Goal: Information Seeking & Learning: Learn about a topic

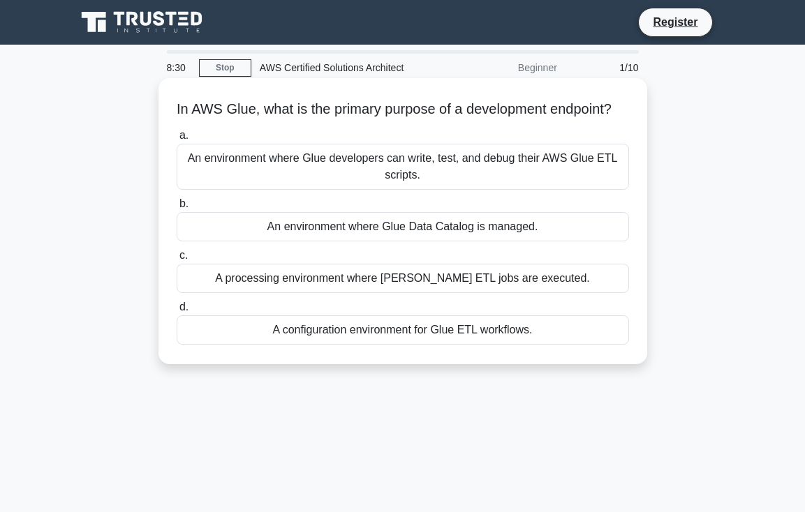
click at [598, 293] on div "A processing environment where Glue ETL jobs are executed." at bounding box center [403, 278] width 452 height 29
click at [177, 260] on input "c. A processing environment where Glue ETL jobs are executed." at bounding box center [177, 255] width 0 height 9
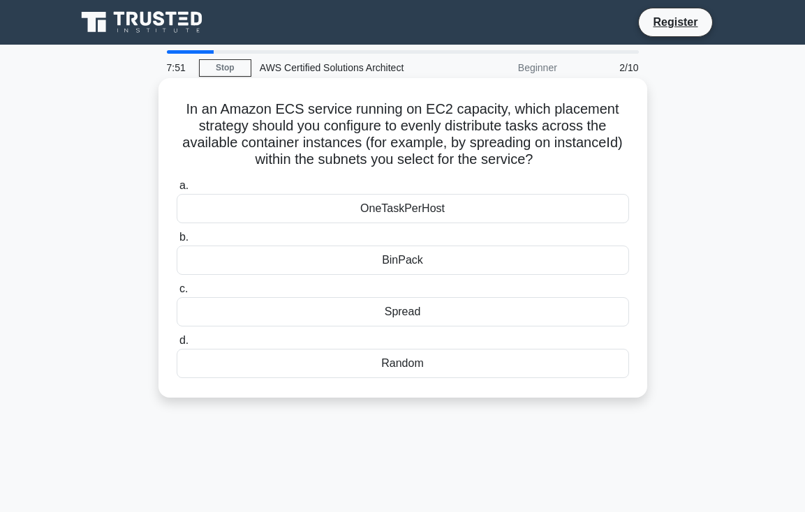
click at [452, 308] on div "Spread" at bounding box center [403, 311] width 452 height 29
click at [177, 294] on input "c. Spread" at bounding box center [177, 289] width 0 height 9
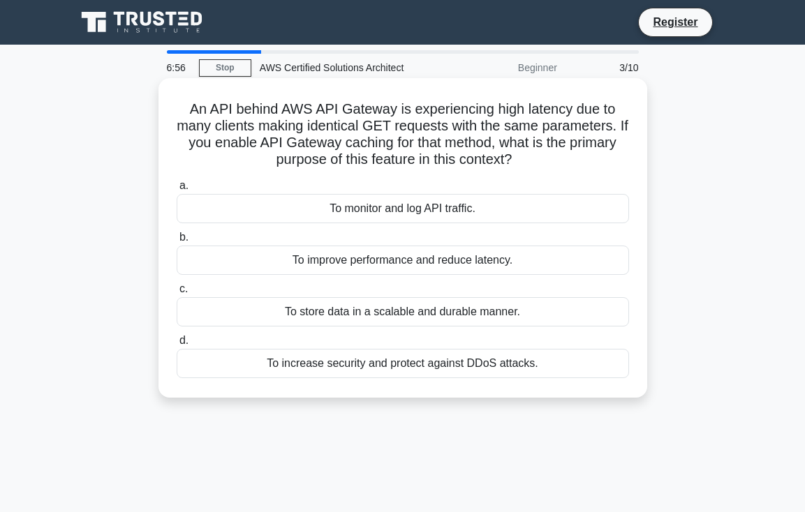
click at [466, 210] on div "To monitor and log API traffic." at bounding box center [403, 208] width 452 height 29
click at [177, 191] on input "a. To monitor and log API traffic." at bounding box center [177, 185] width 0 height 9
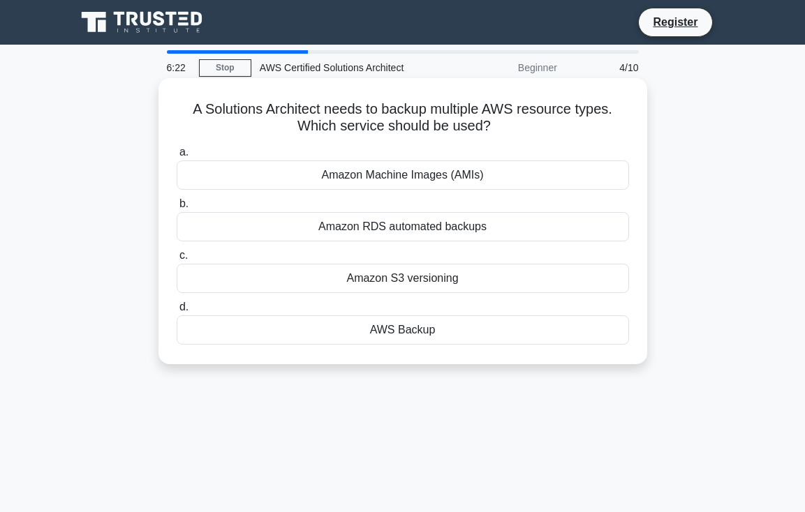
click at [468, 281] on div "Amazon S3 versioning" at bounding box center [403, 278] width 452 height 29
click at [177, 260] on input "c. Amazon S3 versioning" at bounding box center [177, 255] width 0 height 9
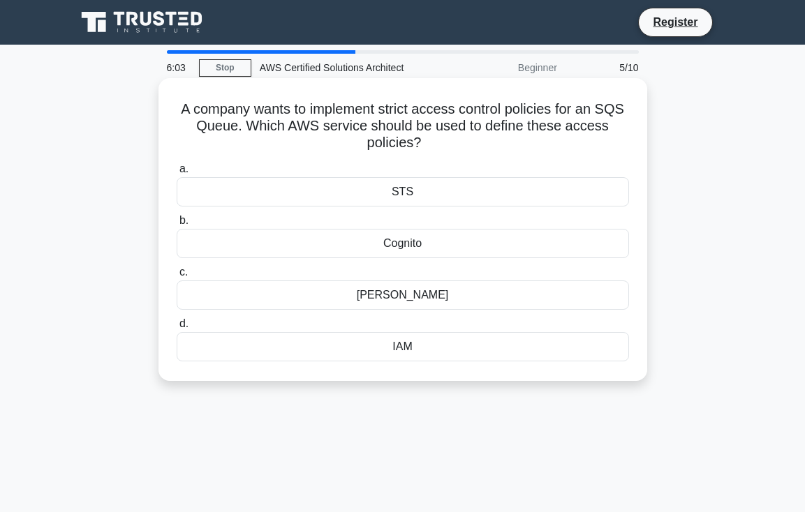
click at [479, 343] on div "IAM" at bounding box center [403, 346] width 452 height 29
click at [177, 329] on input "d. IAM" at bounding box center [177, 324] width 0 height 9
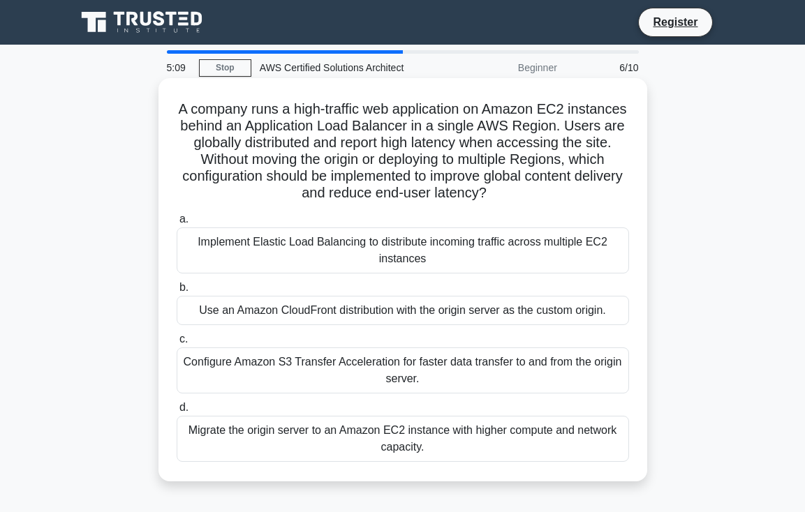
click at [490, 264] on div "Implement Elastic Load Balancing to distribute incoming traffic across multiple…" at bounding box center [403, 251] width 452 height 46
click at [177, 224] on input "a. Implement Elastic Load Balancing to distribute incoming traffic across multi…" at bounding box center [177, 219] width 0 height 9
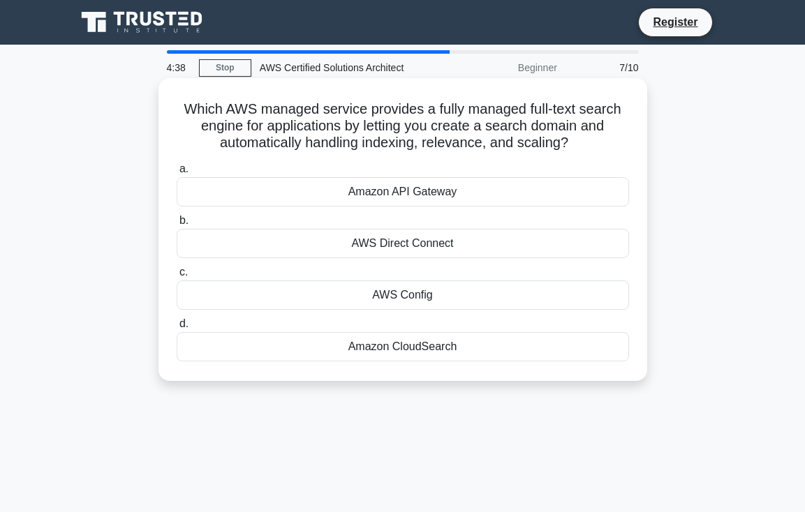
click at [491, 349] on div "Amazon CloudSearch" at bounding box center [403, 346] width 452 height 29
click at [177, 329] on input "d. Amazon CloudSearch" at bounding box center [177, 324] width 0 height 9
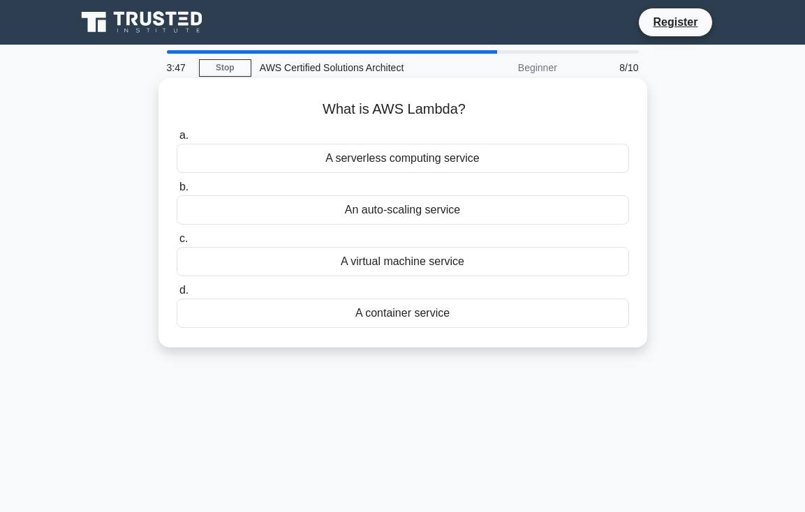
click at [501, 157] on div "A serverless computing service" at bounding box center [403, 158] width 452 height 29
click at [177, 140] on input "a. A serverless computing service" at bounding box center [177, 135] width 0 height 9
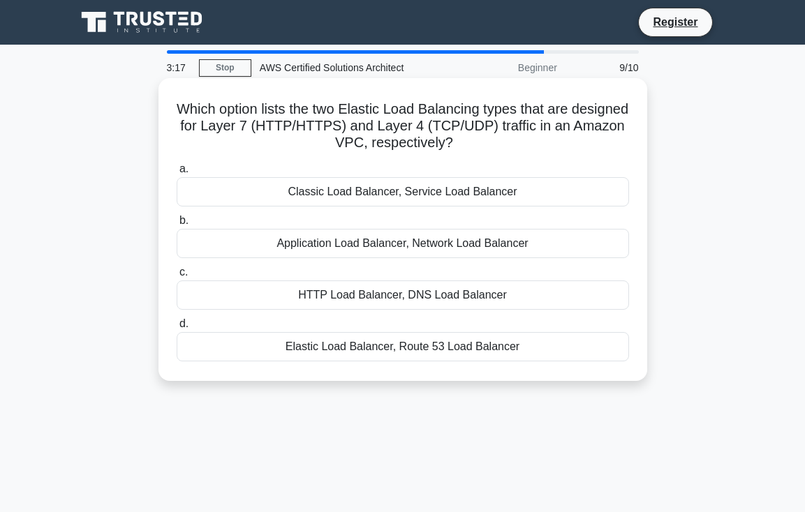
click at [504, 239] on div "Application Load Balancer, Network Load Balancer" at bounding box center [403, 243] width 452 height 29
click at [177, 225] on input "b. Application Load Balancer, Network Load Balancer" at bounding box center [177, 220] width 0 height 9
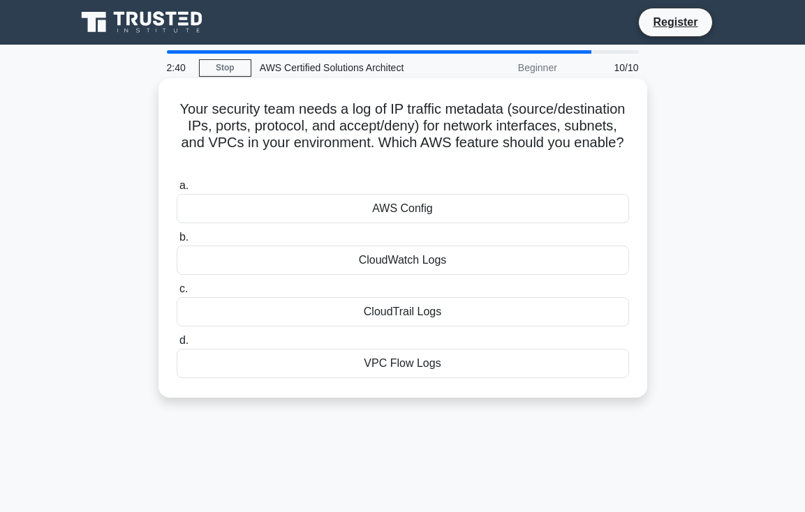
click at [509, 363] on div "VPC Flow Logs" at bounding box center [403, 363] width 452 height 29
click at [177, 345] on input "d. VPC Flow Logs" at bounding box center [177, 340] width 0 height 9
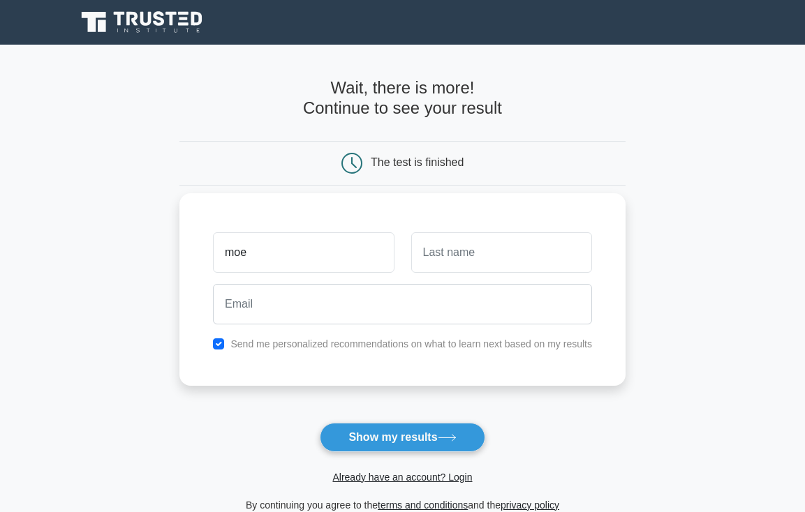
type input "moe"
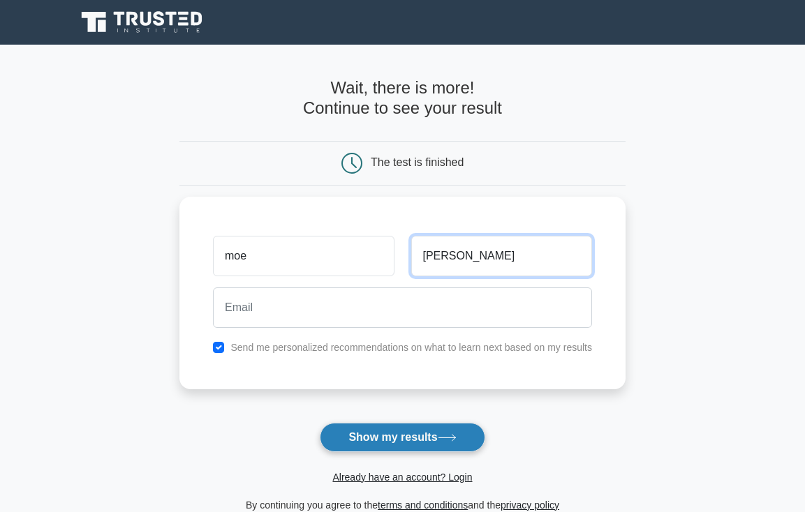
type input "[PERSON_NAME]"
click at [452, 424] on button "Show my results" at bounding box center [402, 437] width 165 height 29
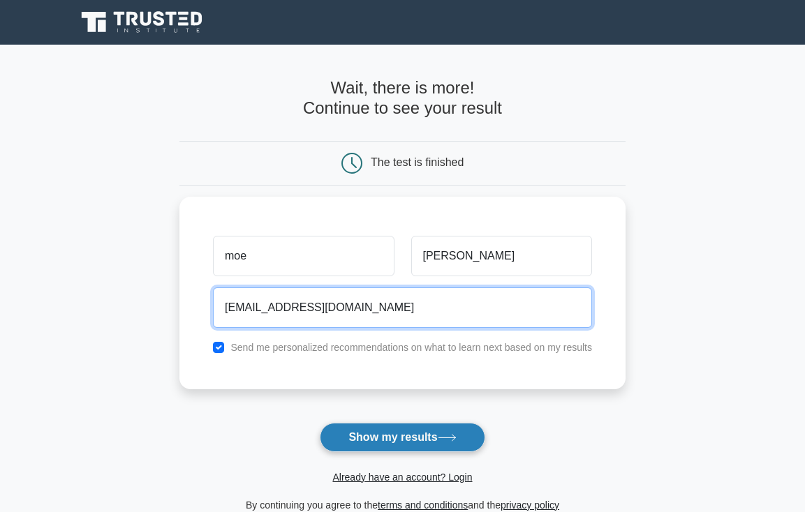
type input "[EMAIL_ADDRESS][DOMAIN_NAME]"
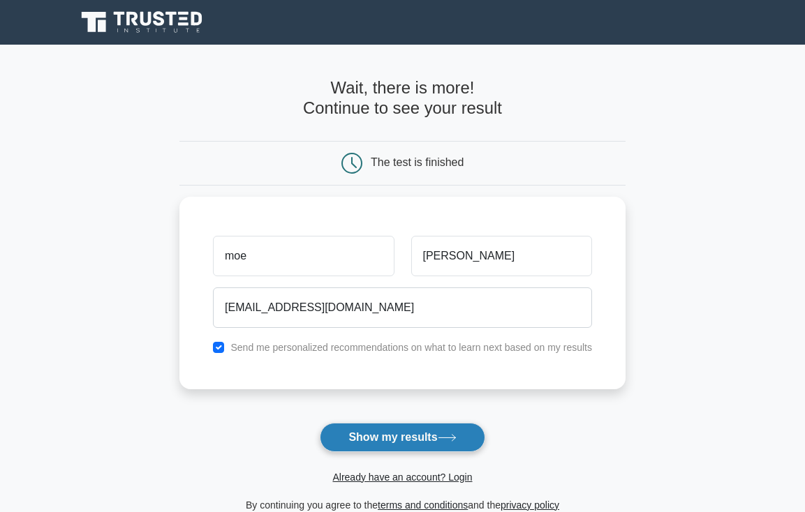
click at [451, 438] on icon at bounding box center [446, 438] width 17 height 6
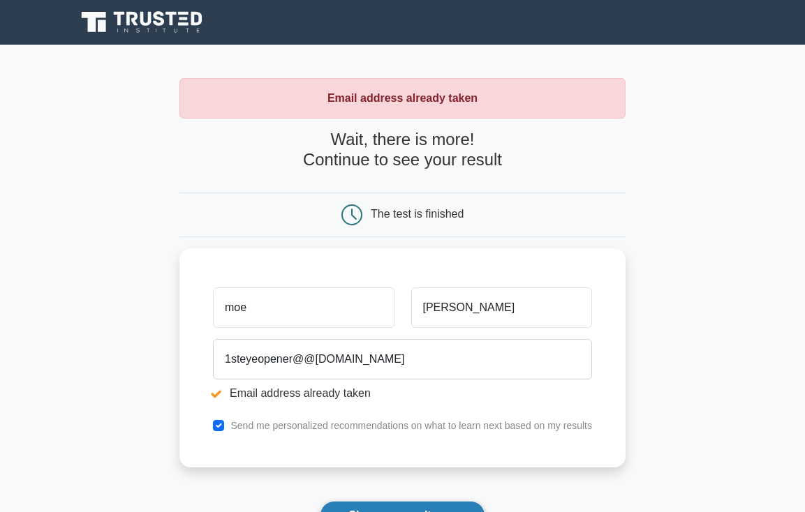
click at [389, 507] on button "Show my results" at bounding box center [402, 515] width 165 height 29
click at [507, 474] on form "Wait, there is more! Continue to see your result The test is finished moe pulli…" at bounding box center [402, 360] width 446 height 461
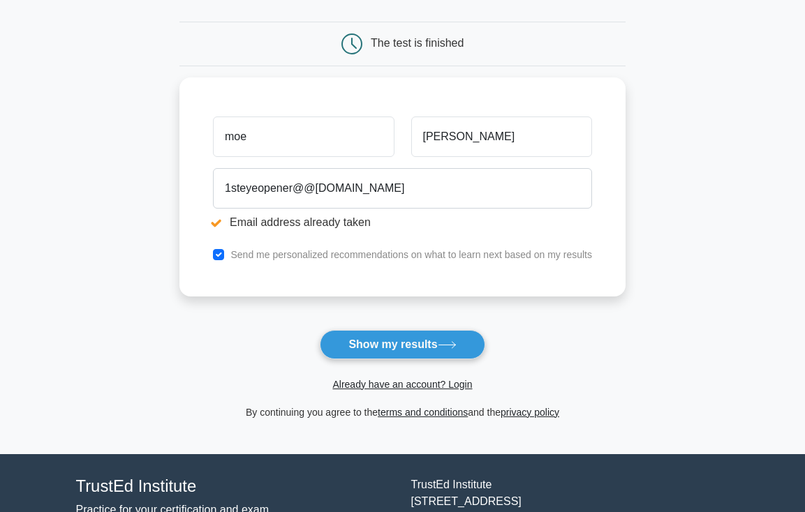
scroll to position [175, 0]
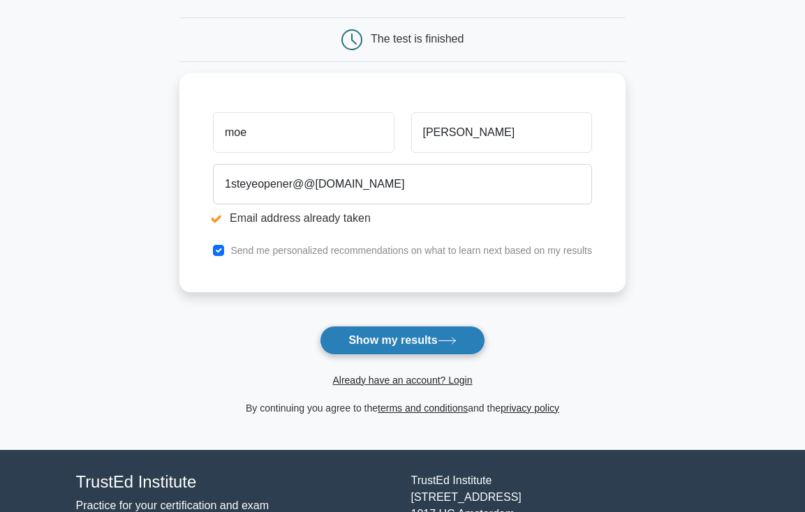
click at [416, 346] on button "Show my results" at bounding box center [402, 340] width 165 height 29
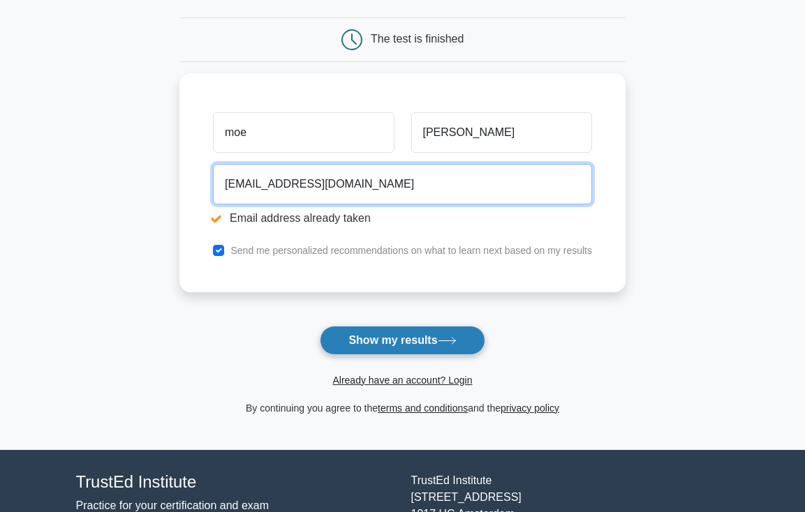
type input "1steyeopener@yahoo.com"
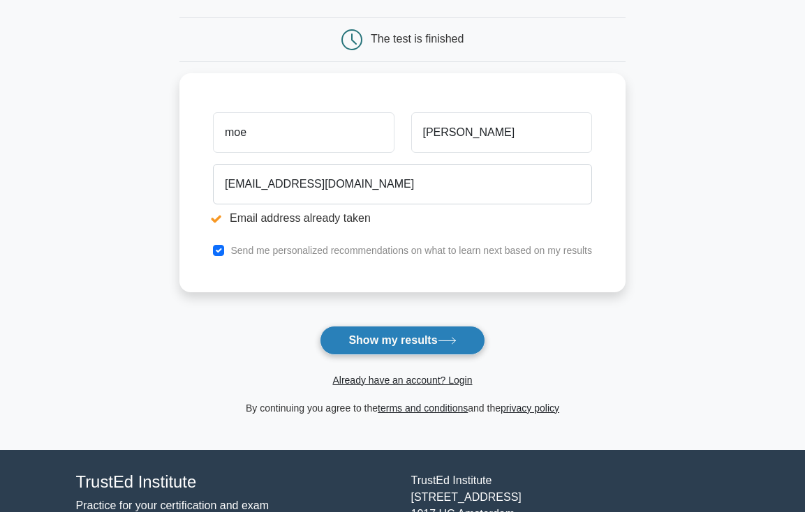
click at [418, 344] on button "Show my results" at bounding box center [402, 340] width 165 height 29
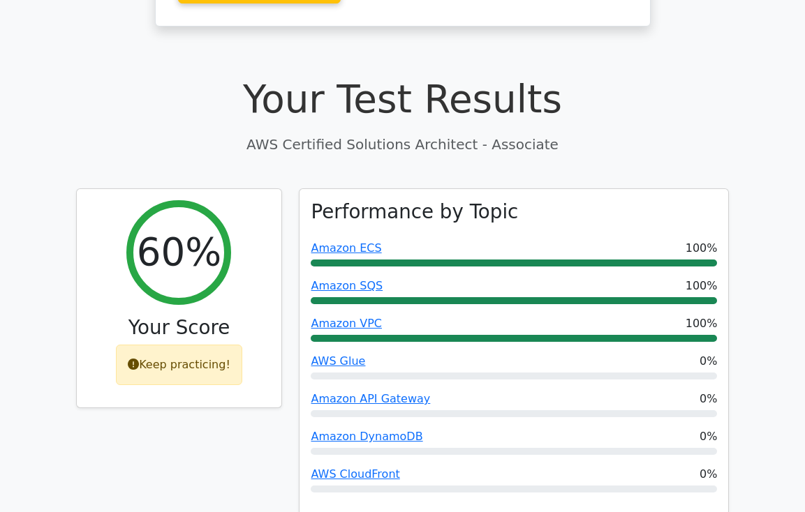
scroll to position [419, 0]
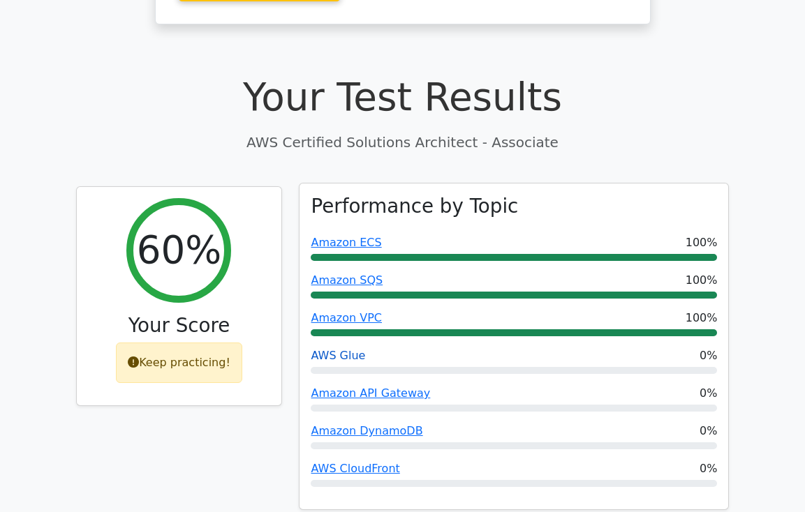
click at [349, 349] on link "AWS Glue" at bounding box center [338, 355] width 54 height 13
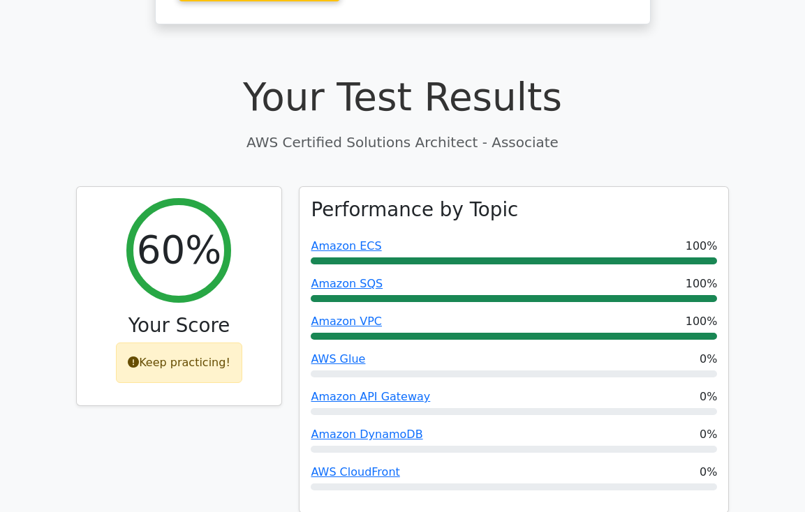
click at [260, 422] on div "60% Your Score Keep practicing!" at bounding box center [179, 358] width 223 height 344
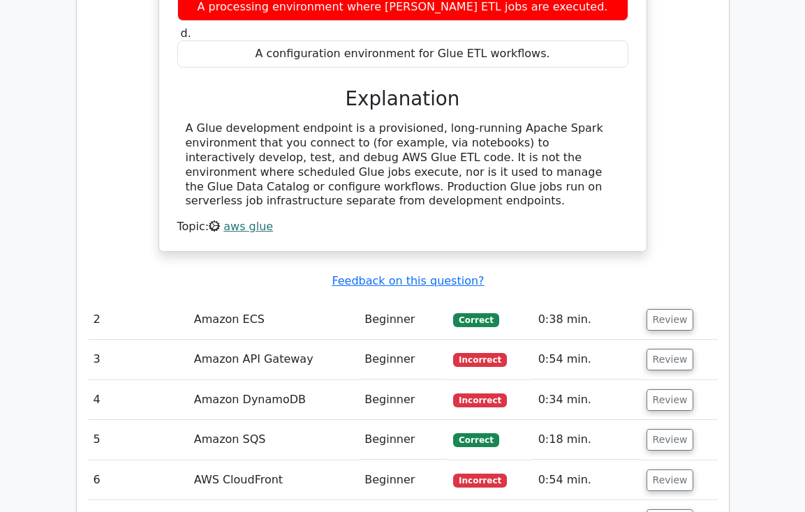
scroll to position [1467, 0]
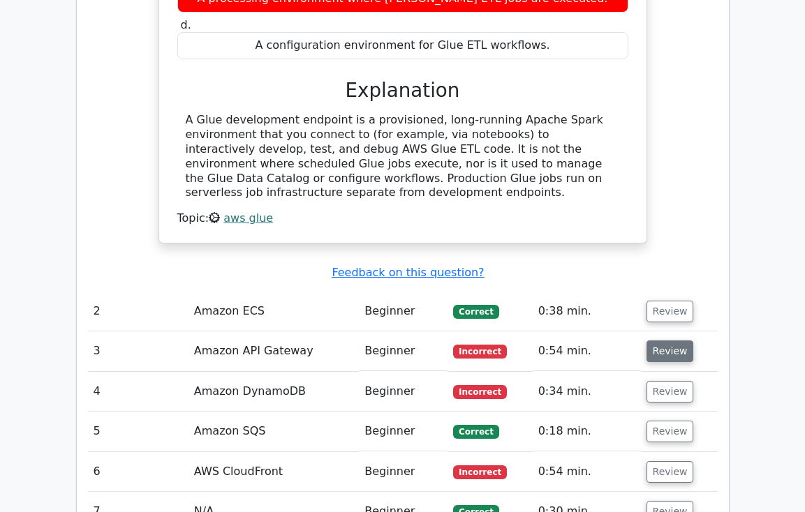
click at [664, 341] on button "Review" at bounding box center [669, 352] width 47 height 22
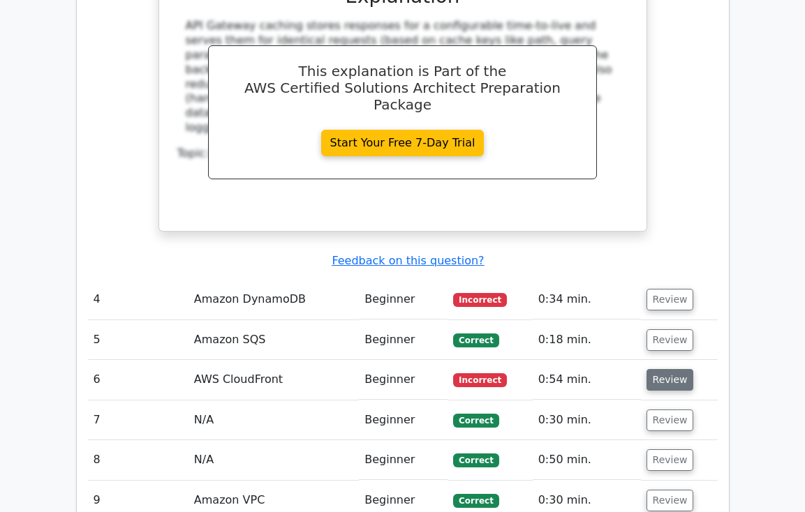
scroll to position [2173, 0]
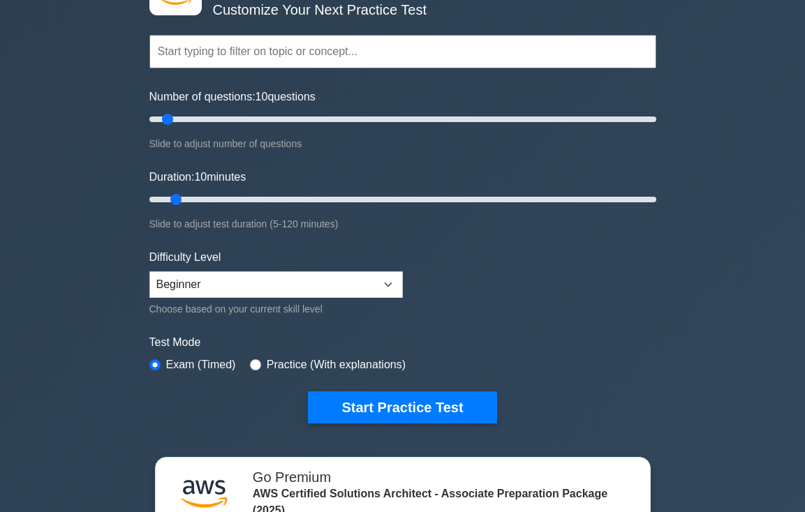
scroll to position [106, 0]
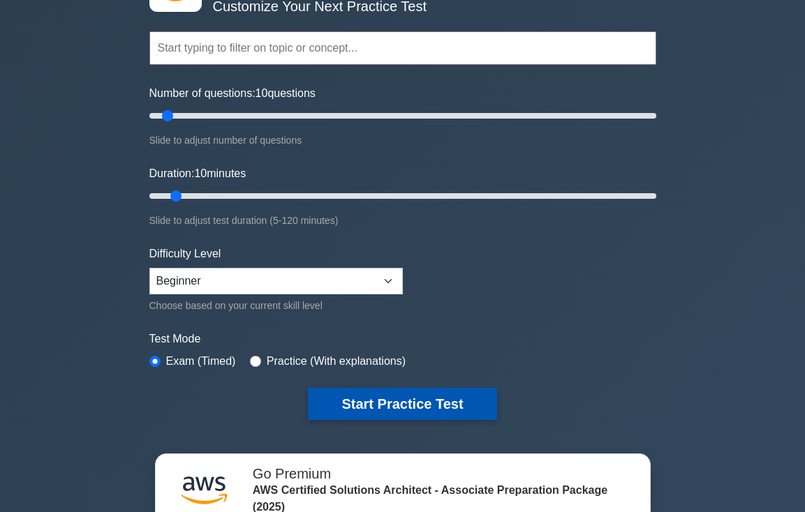
click at [389, 403] on button "Start Practice Test" at bounding box center [402, 404] width 188 height 32
click at [430, 393] on button "Start Practice Test" at bounding box center [402, 404] width 188 height 32
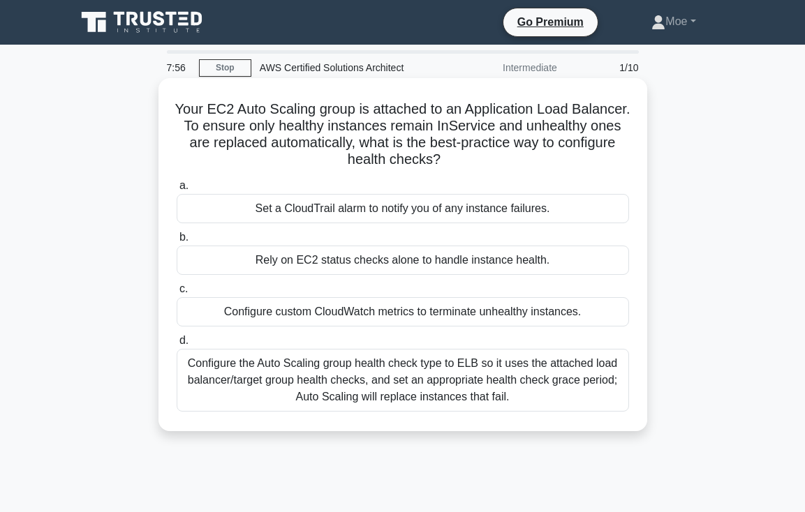
click at [430, 260] on div "Rely on EC2 status checks alone to handle instance health." at bounding box center [403, 260] width 452 height 29
click at [177, 242] on input "b. Rely on EC2 status checks alone to handle instance health." at bounding box center [177, 237] width 0 height 9
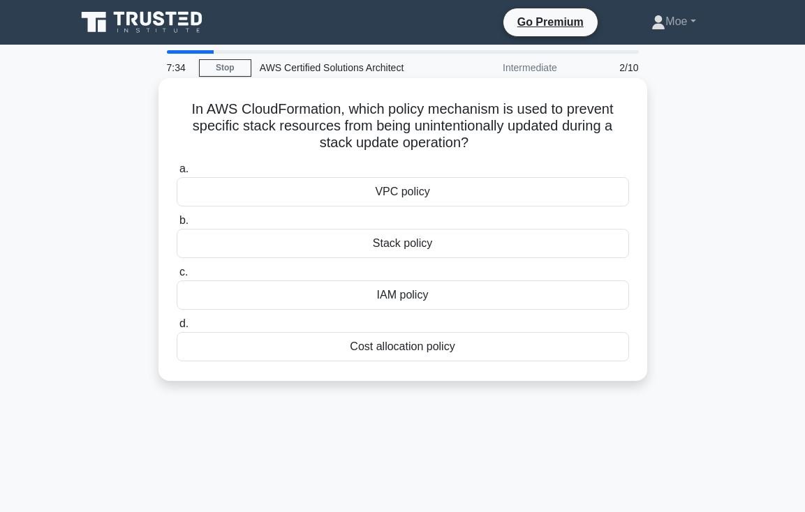
click at [438, 239] on div "Stack policy" at bounding box center [403, 243] width 452 height 29
click at [177, 225] on input "b. Stack policy" at bounding box center [177, 220] width 0 height 9
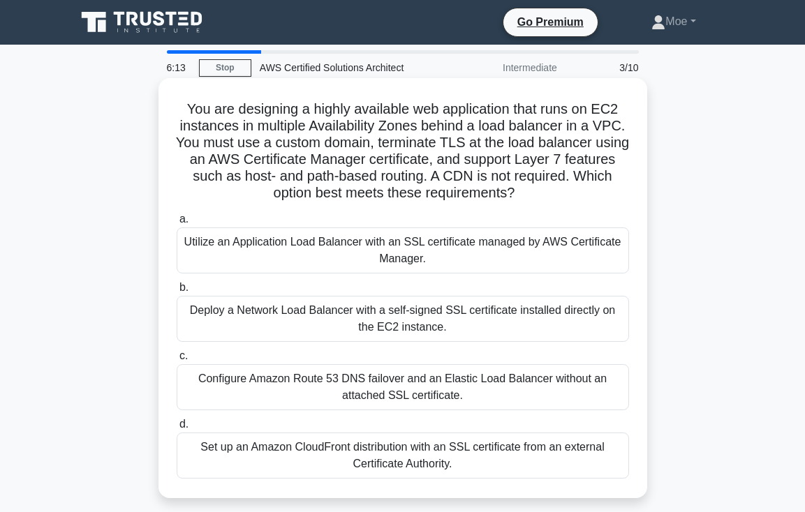
click at [422, 313] on div "Deploy a Network Load Balancer with a self-signed SSL certificate installed dir…" at bounding box center [403, 319] width 452 height 46
click at [177, 292] on input "b. Deploy a Network Load Balancer with a self-signed SSL certificate installed …" at bounding box center [177, 287] width 0 height 9
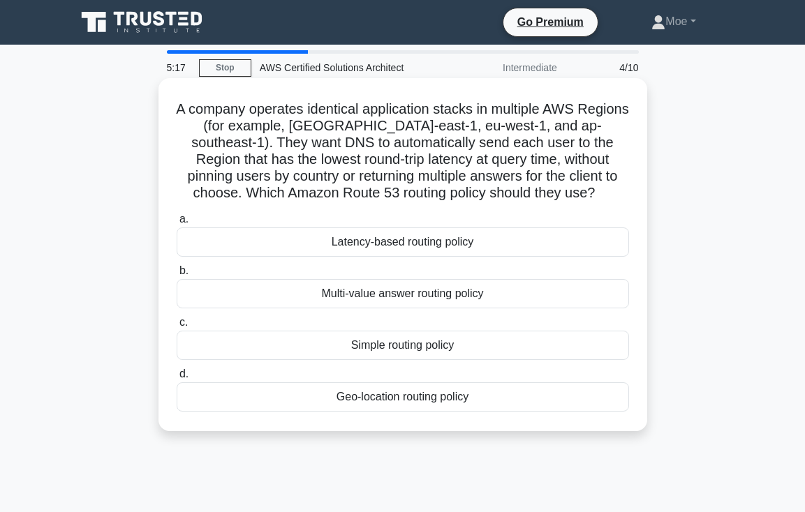
click at [456, 235] on div "Latency-based routing policy" at bounding box center [403, 242] width 452 height 29
click at [177, 224] on input "a. Latency-based routing policy" at bounding box center [177, 219] width 0 height 9
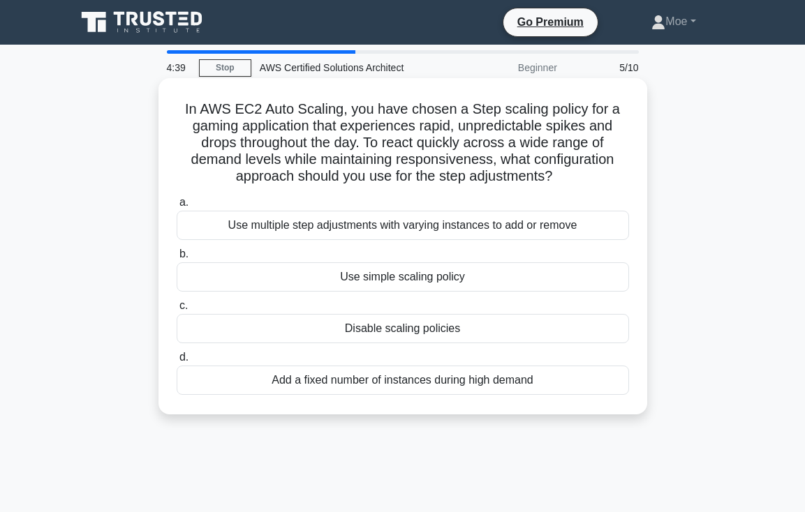
click at [459, 275] on div "Use simple scaling policy" at bounding box center [403, 276] width 452 height 29
click at [177, 259] on input "b. Use simple scaling policy" at bounding box center [177, 254] width 0 height 9
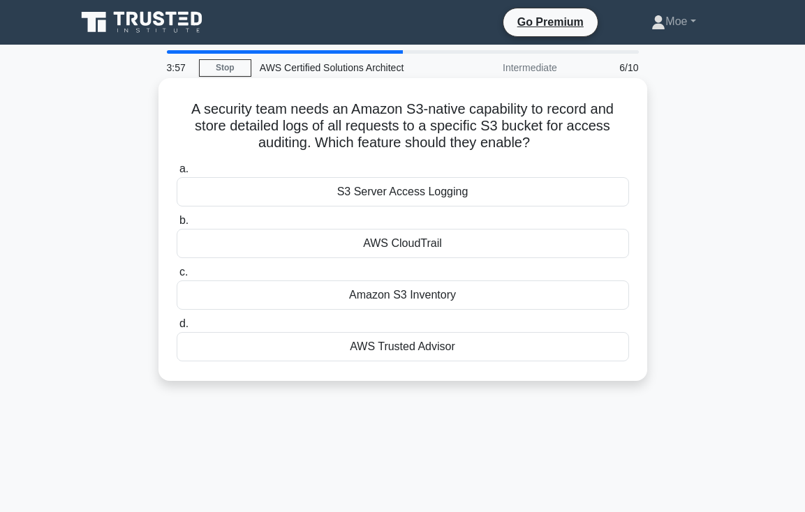
click at [440, 190] on div "S3 Server Access Logging" at bounding box center [403, 191] width 452 height 29
click at [177, 174] on input "a. S3 Server Access Logging" at bounding box center [177, 169] width 0 height 9
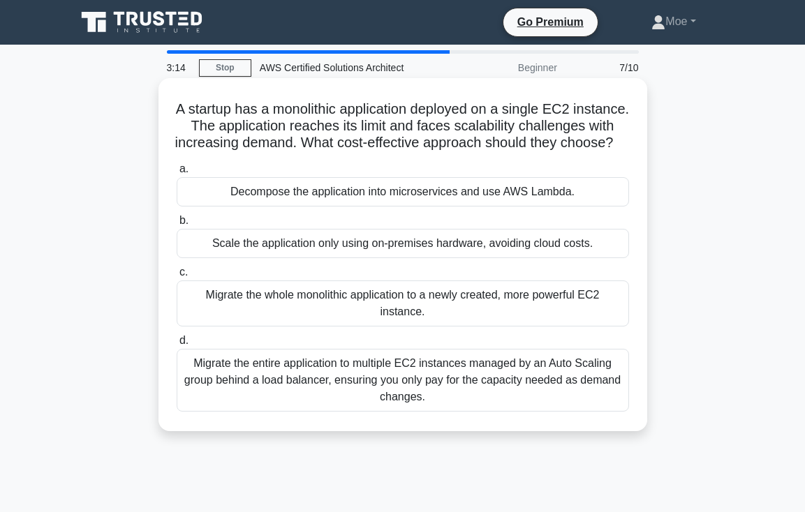
click at [467, 373] on div "Migrate the entire application to multiple EC2 instances managed by an Auto Sca…" at bounding box center [403, 380] width 452 height 63
click at [177, 345] on input "d. Migrate the entire application to multiple EC2 instances managed by an Auto …" at bounding box center [177, 340] width 0 height 9
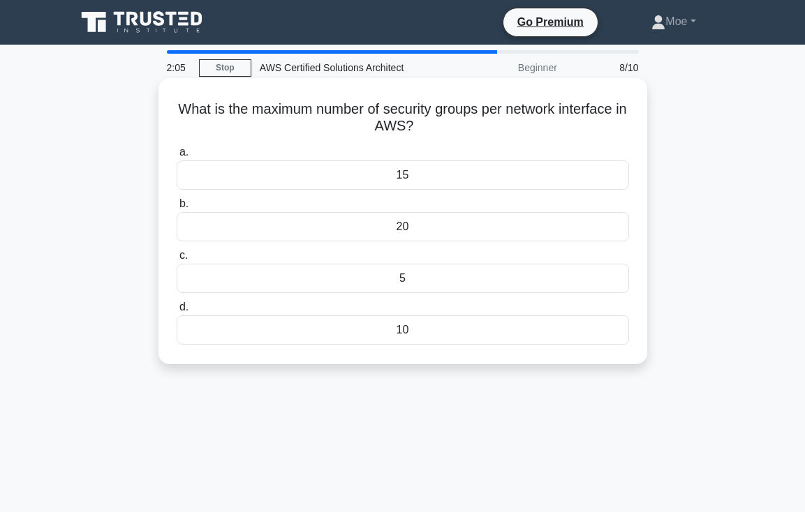
click at [433, 276] on div "5" at bounding box center [403, 278] width 452 height 29
click at [177, 260] on input "c. 5" at bounding box center [177, 255] width 0 height 9
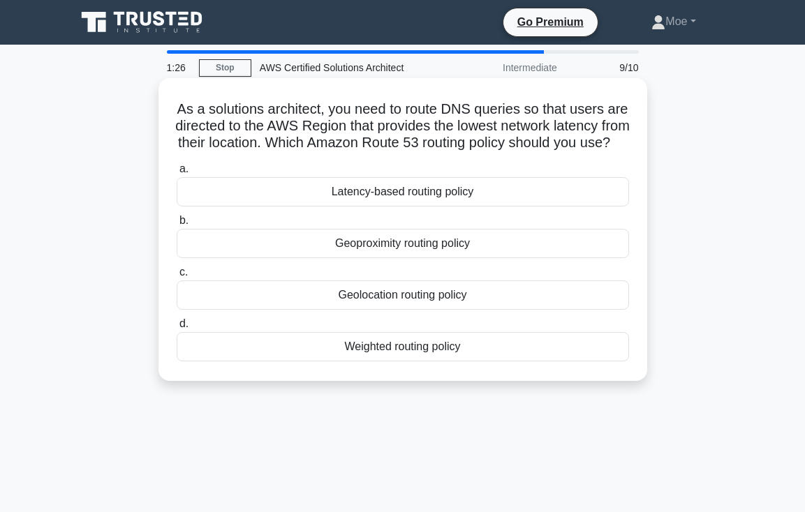
click at [435, 207] on div "Latency-based routing policy" at bounding box center [403, 191] width 452 height 29
click at [177, 174] on input "a. Latency-based routing policy" at bounding box center [177, 169] width 0 height 9
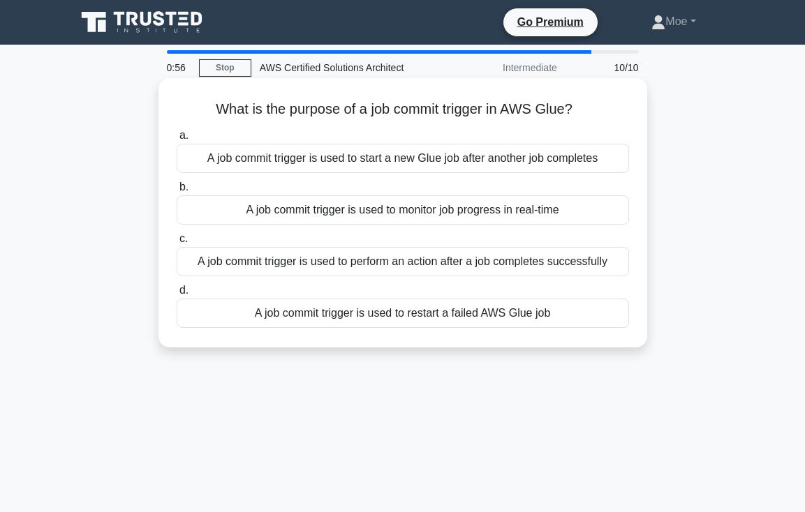
click at [435, 213] on div "A job commit trigger is used to monitor job progress in real-time" at bounding box center [403, 209] width 452 height 29
click at [177, 192] on input "b. A job commit trigger is used to monitor job progress in real-time" at bounding box center [177, 187] width 0 height 9
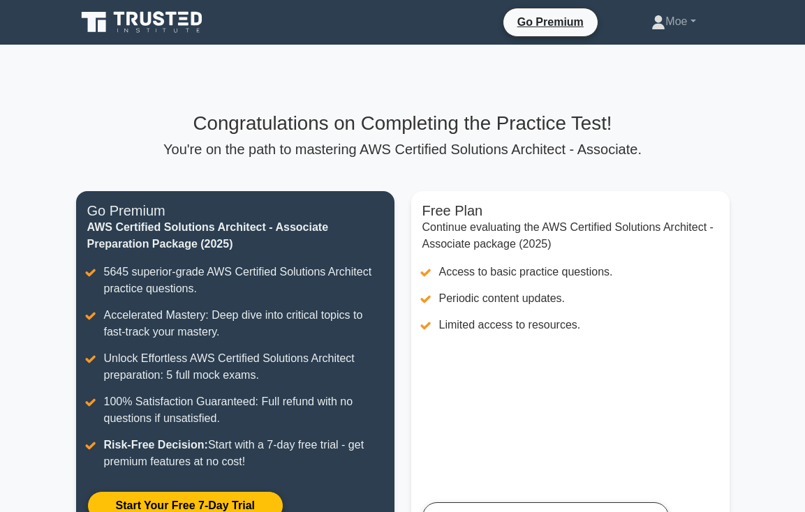
click at [498, 174] on div "Congratulations on Completing the Practice Test! You're on the path to masterin…" at bounding box center [403, 335] width 670 height 447
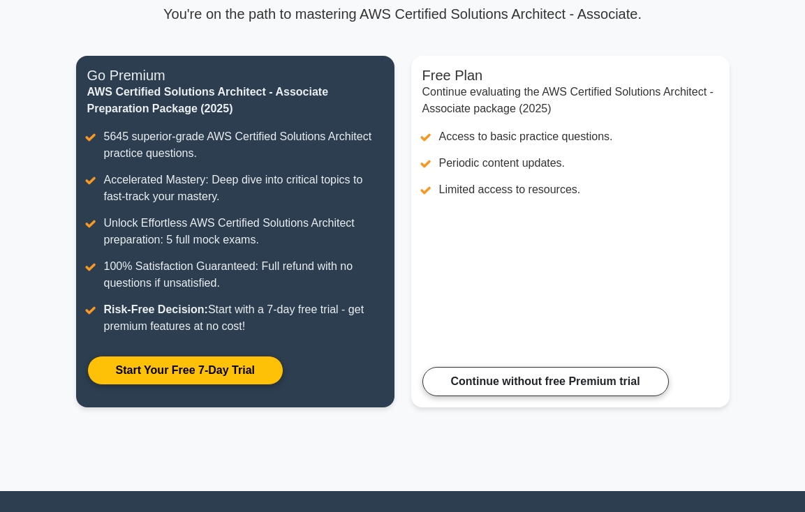
scroll to position [133, 0]
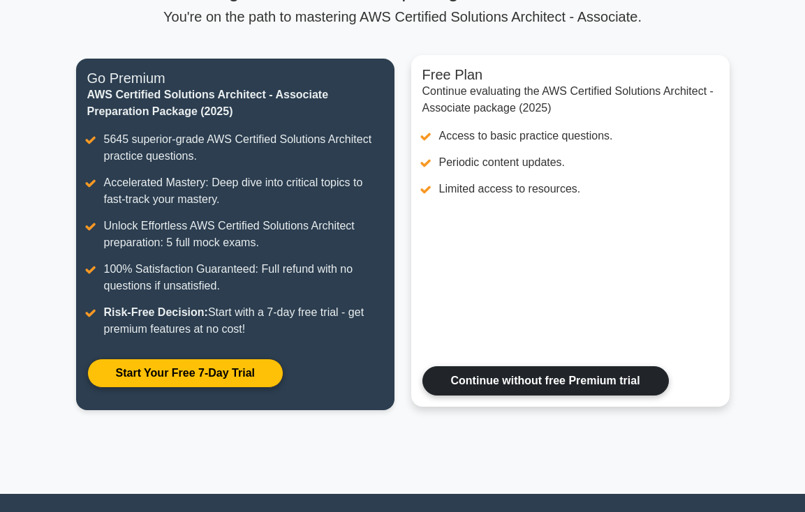
click at [477, 377] on link "Continue without free Premium trial" at bounding box center [545, 380] width 246 height 29
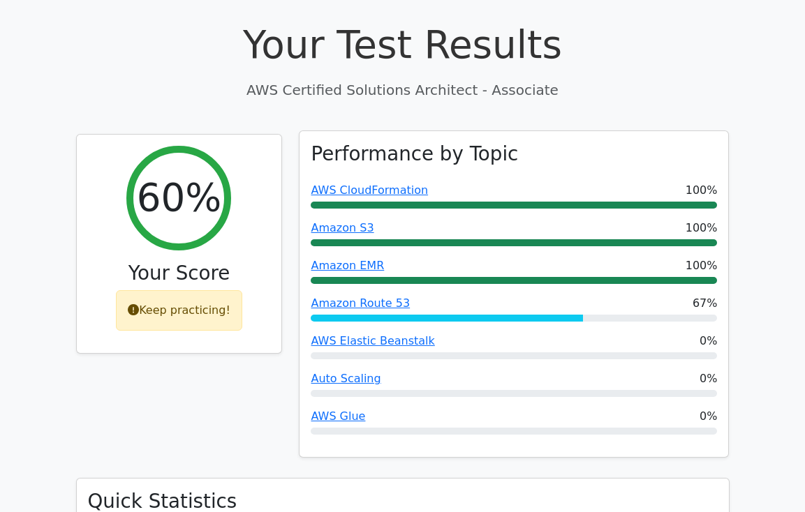
scroll to position [491, 0]
